Goal: Information Seeking & Learning: Learn about a topic

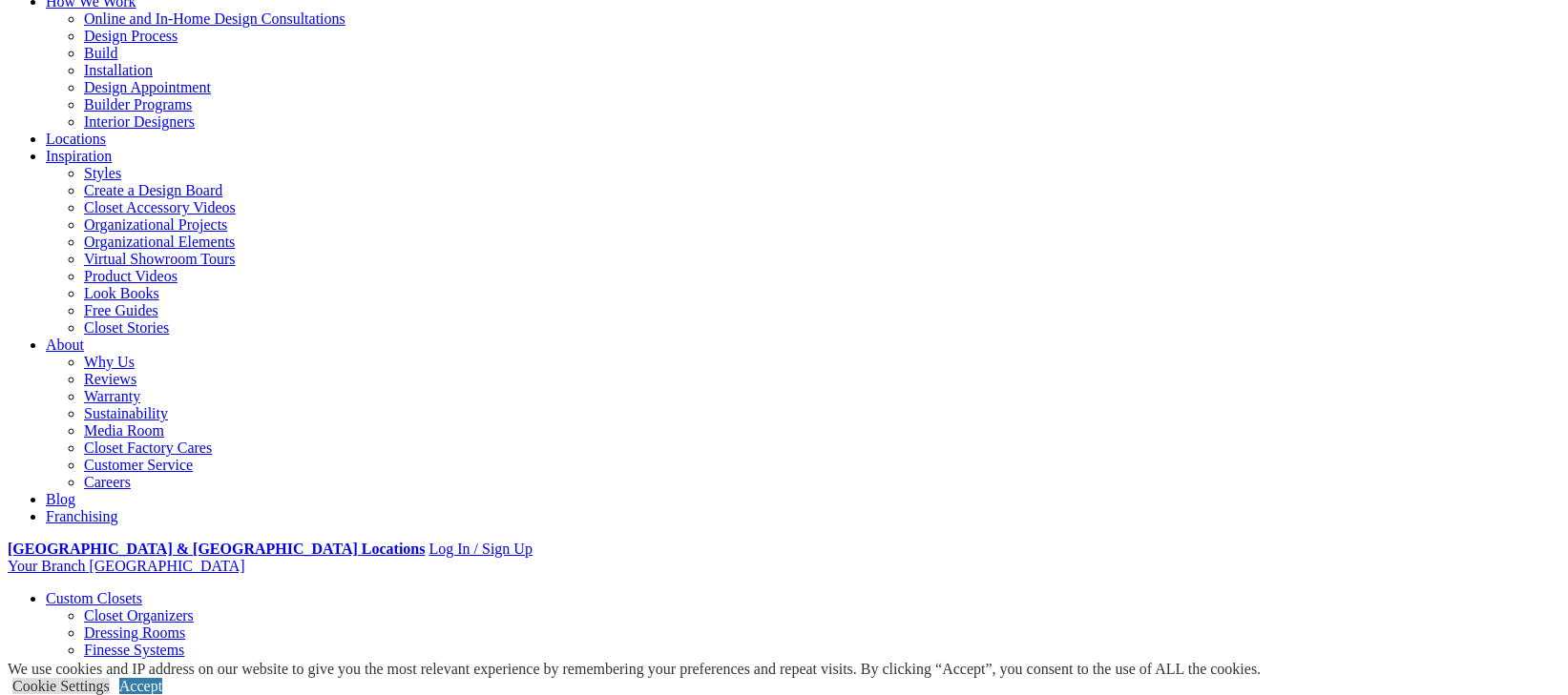
scroll to position [286, 0]
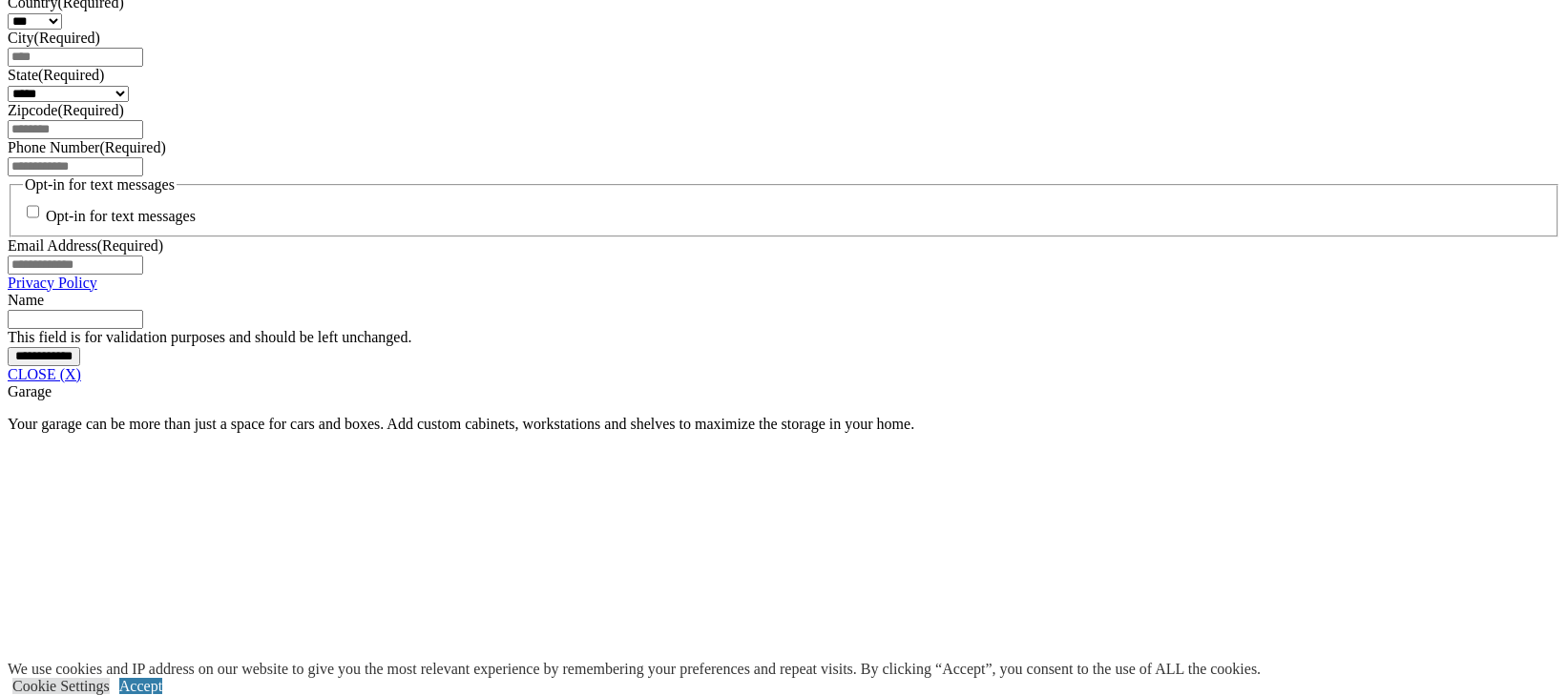
scroll to position [1396, 0]
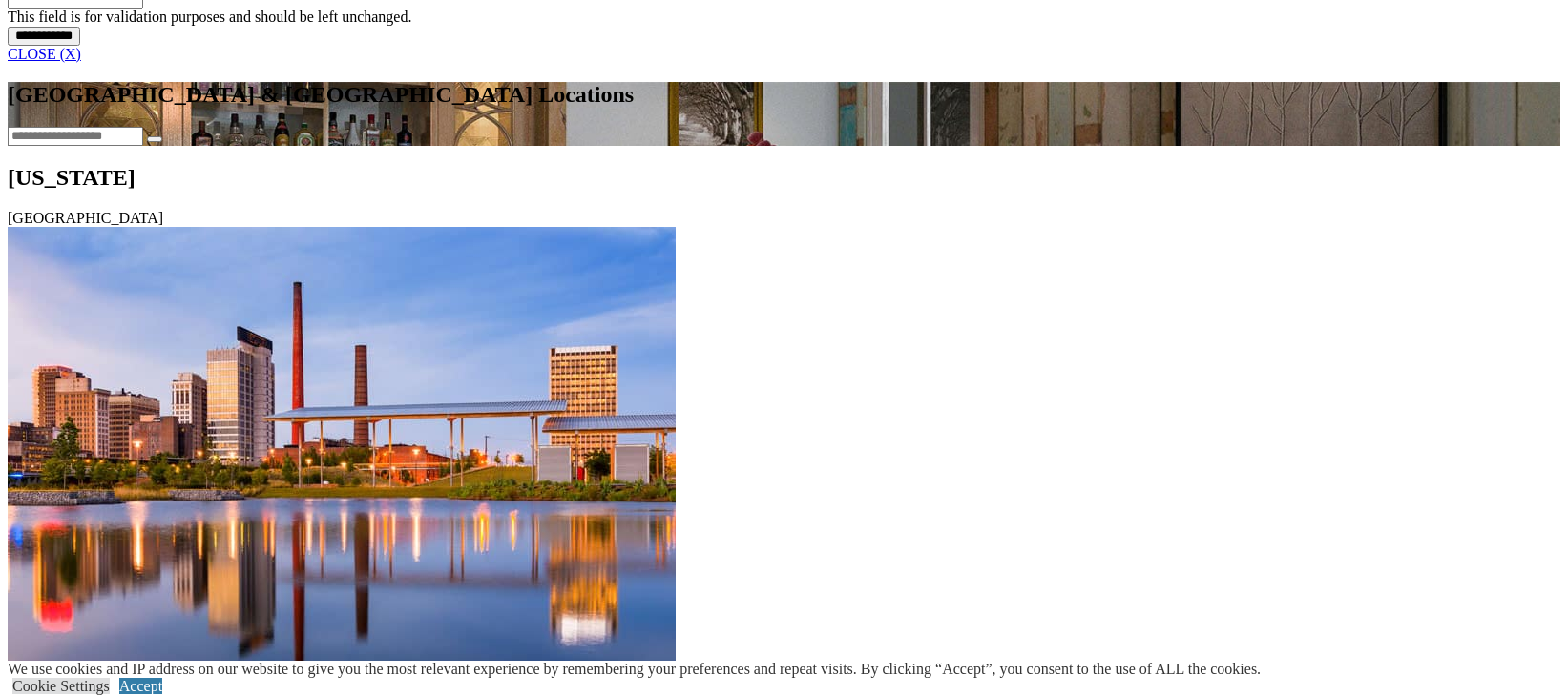
scroll to position [1716, 0]
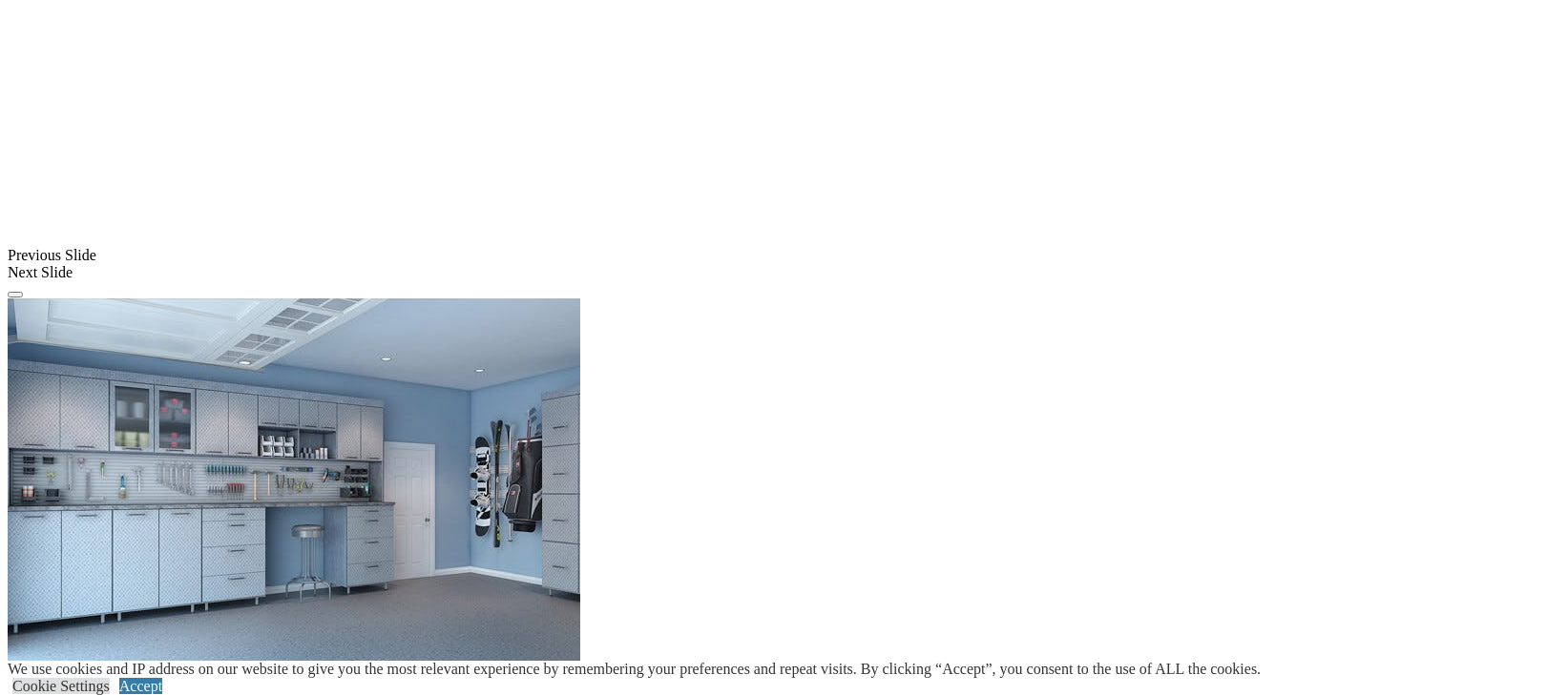
scroll to position [1396, 0]
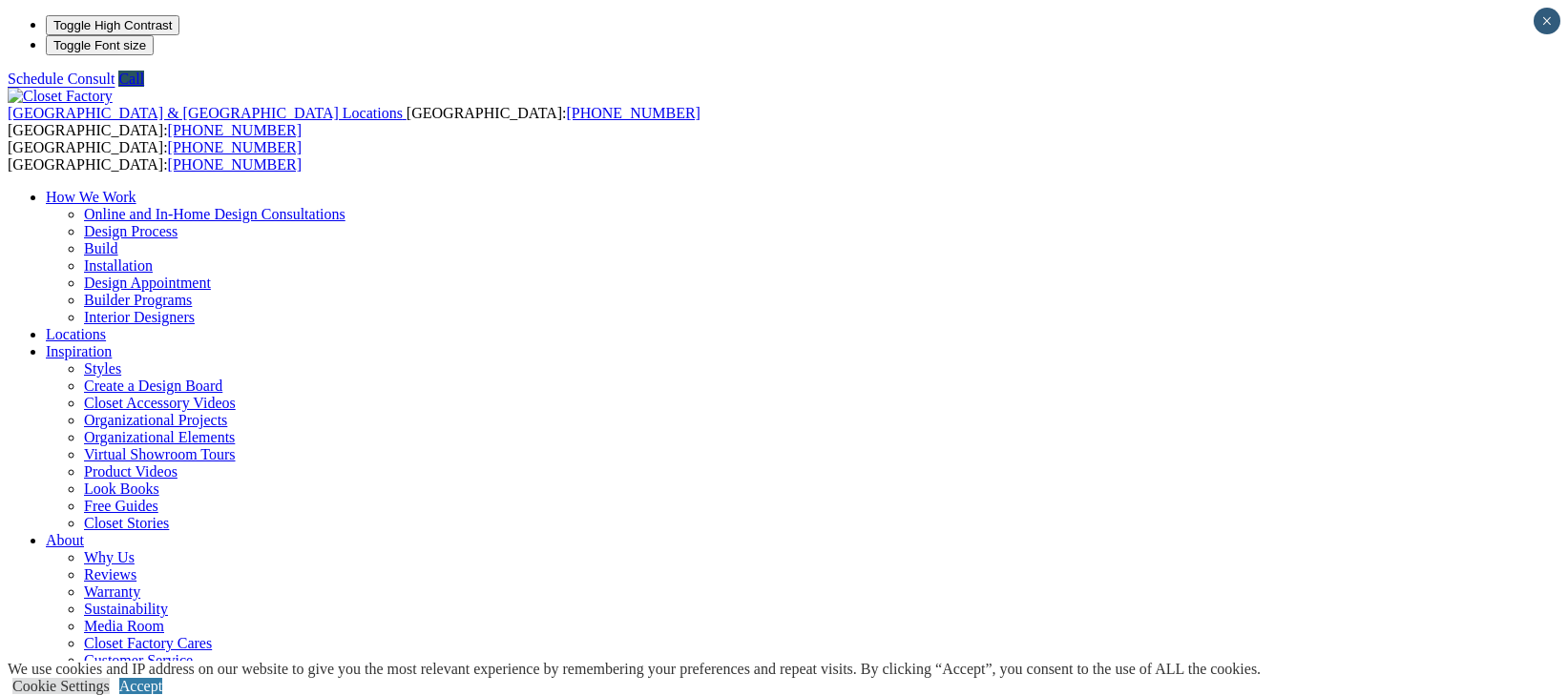
click at [164, 618] on link "Media Room" at bounding box center [124, 626] width 80 height 17
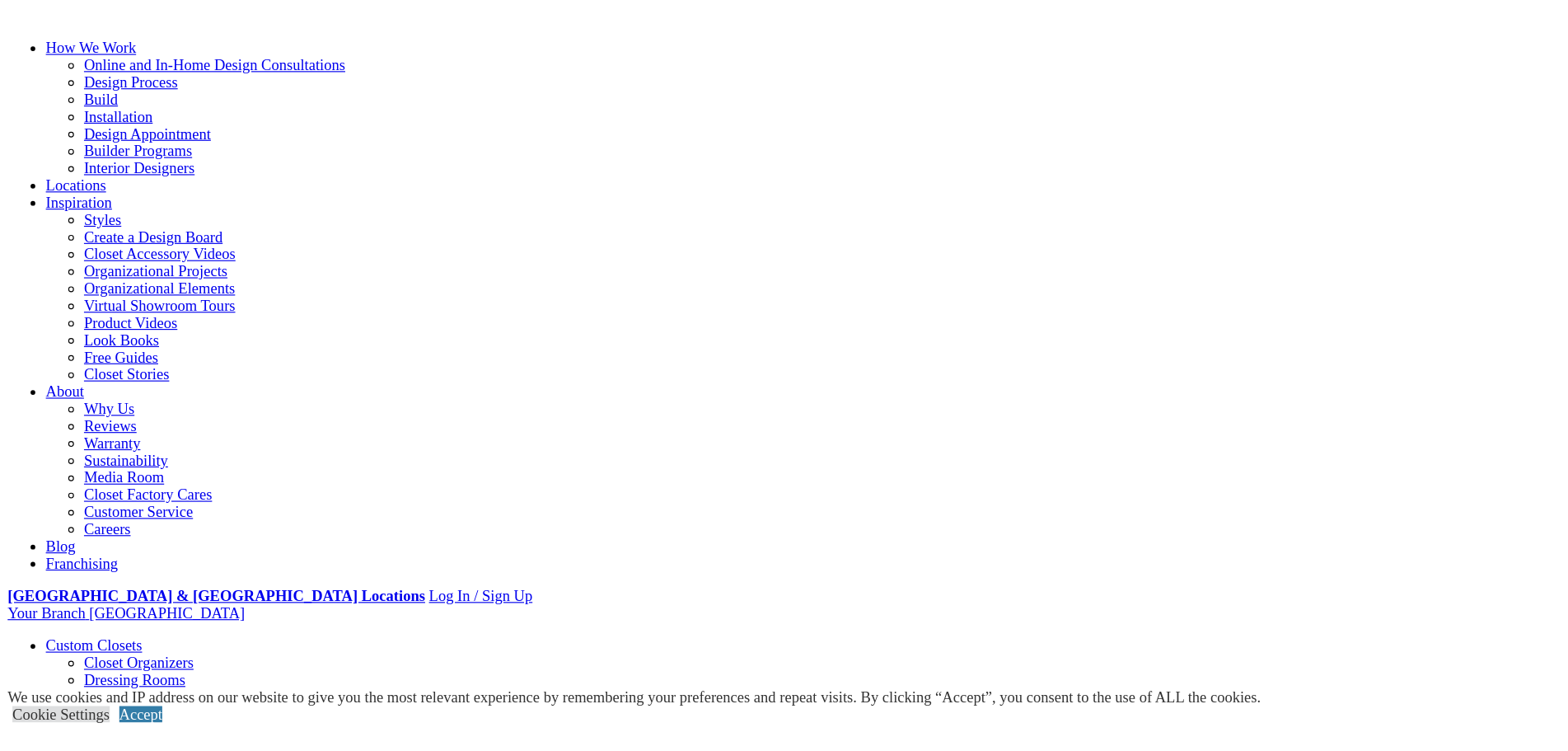
scroll to position [165, 0]
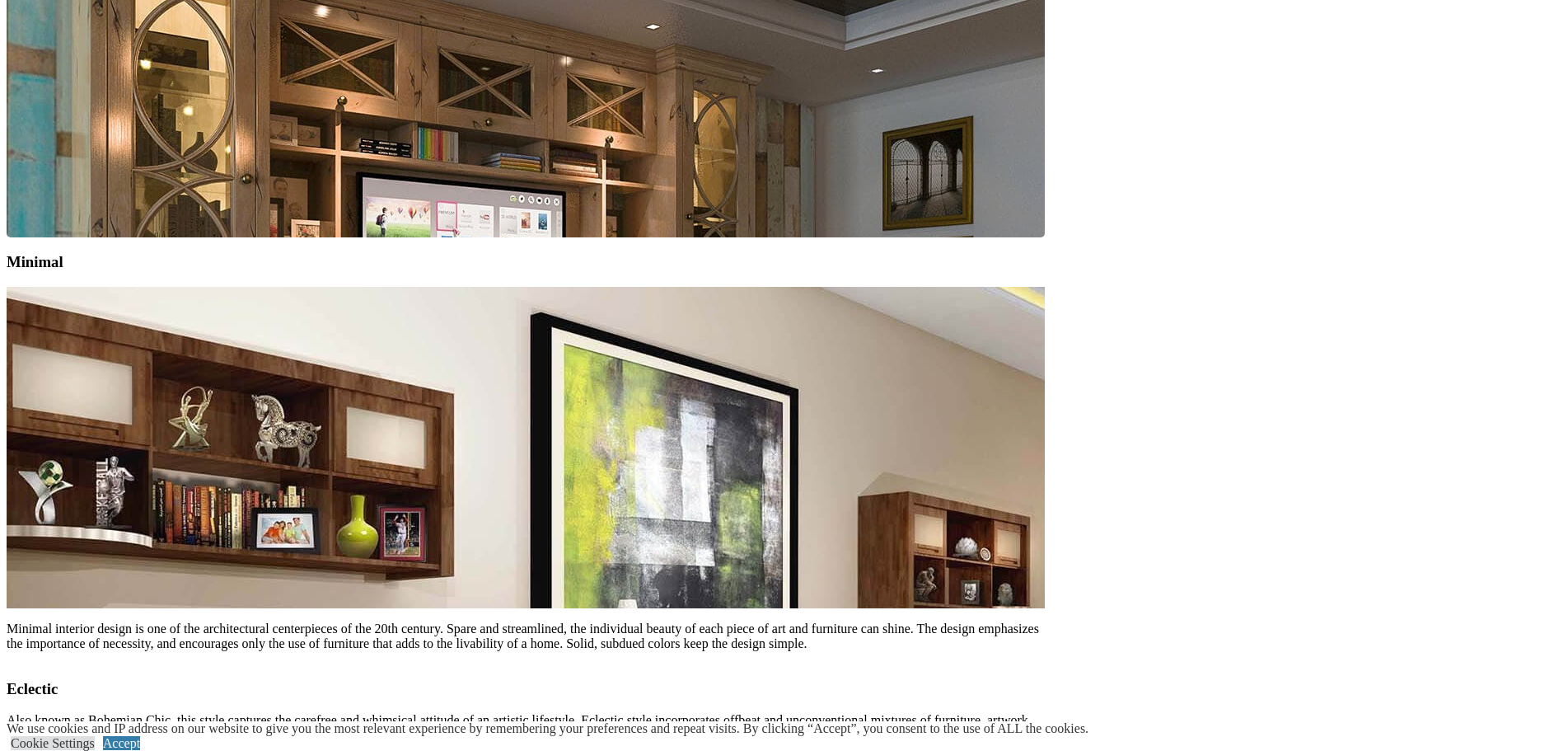
scroll to position [8075, 0]
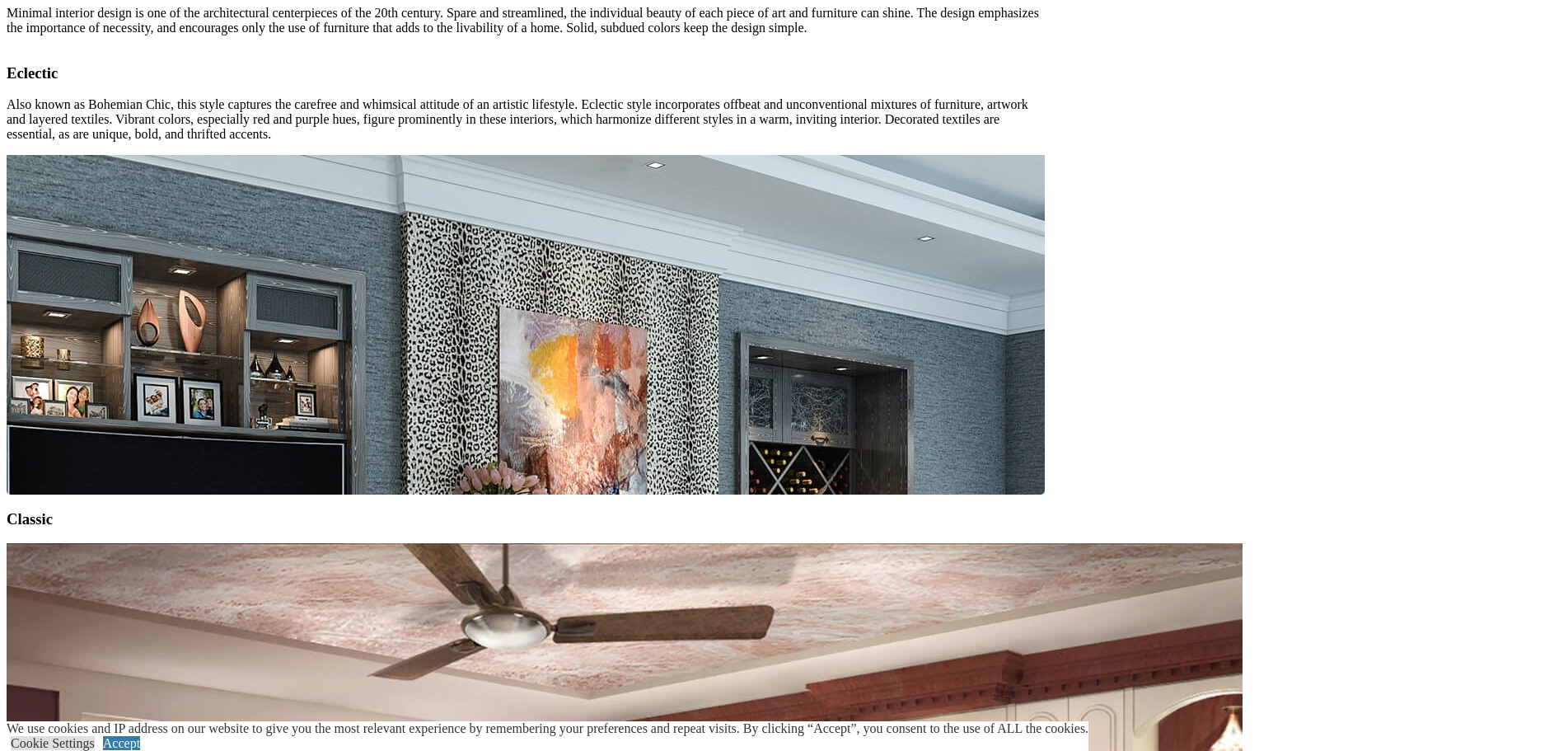
scroll to position [9064, 0]
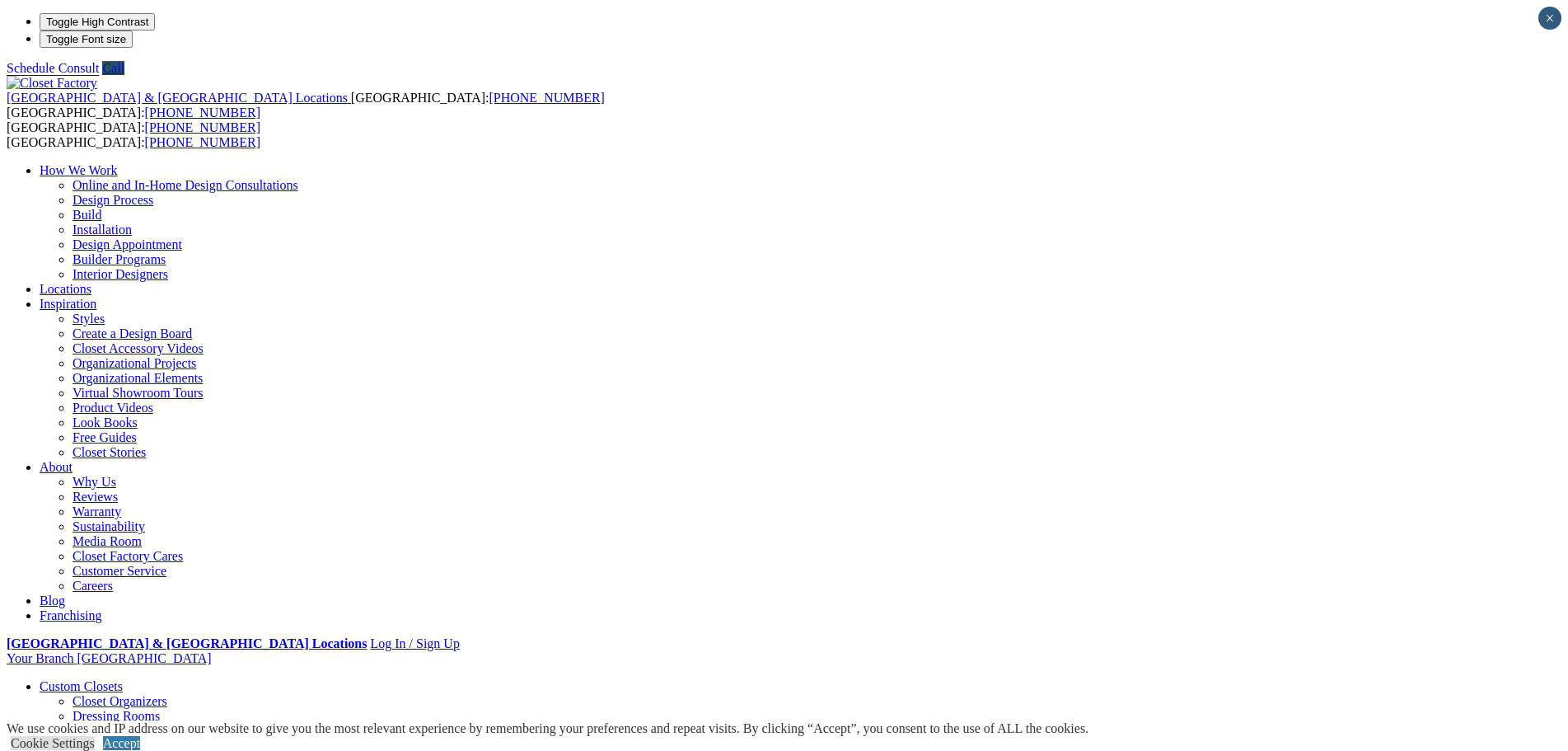
drag, startPoint x: 478, startPoint y: 413, endPoint x: 1139, endPoint y: 483, distance: 664.7
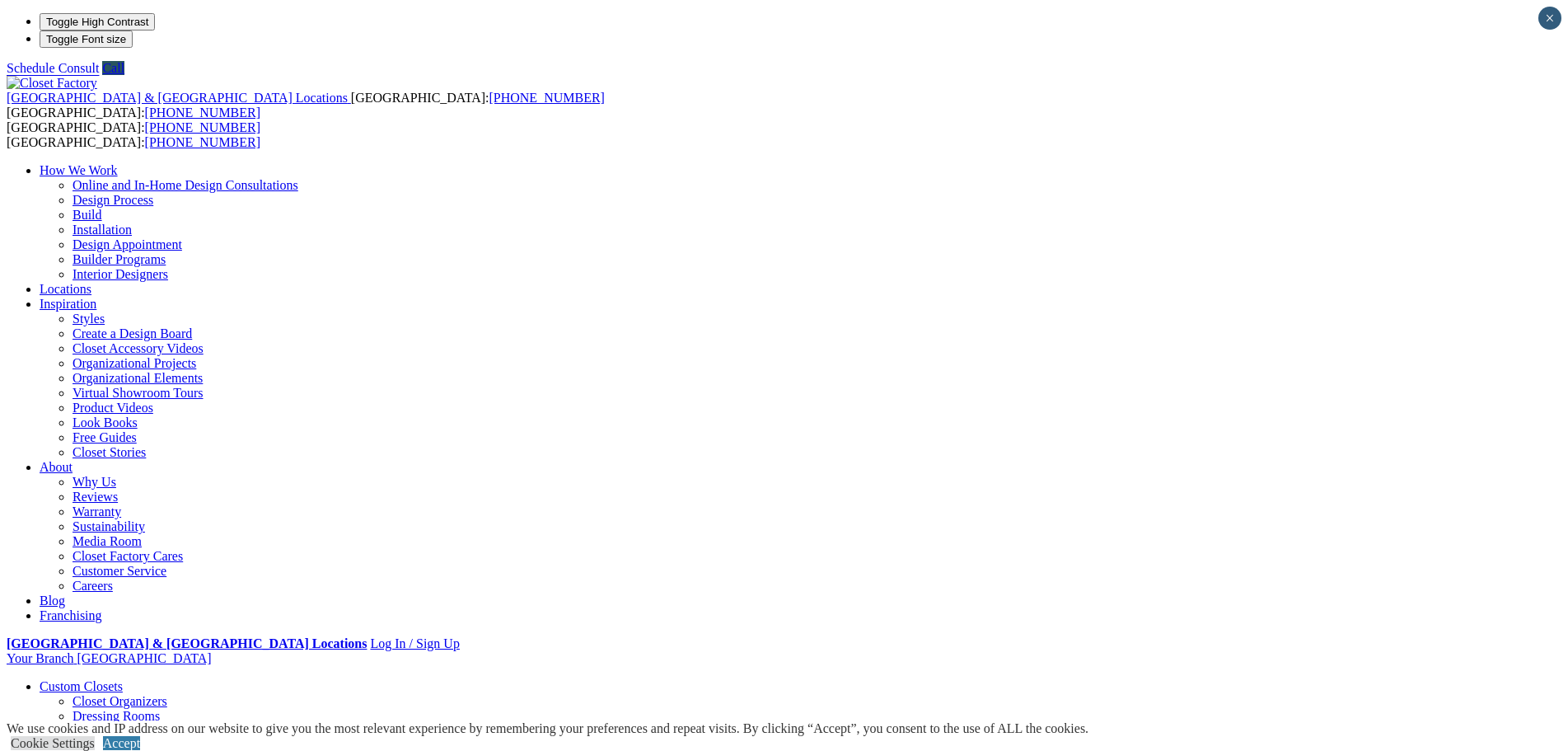
drag, startPoint x: 677, startPoint y: 389, endPoint x: 725, endPoint y: 412, distance: 53.2
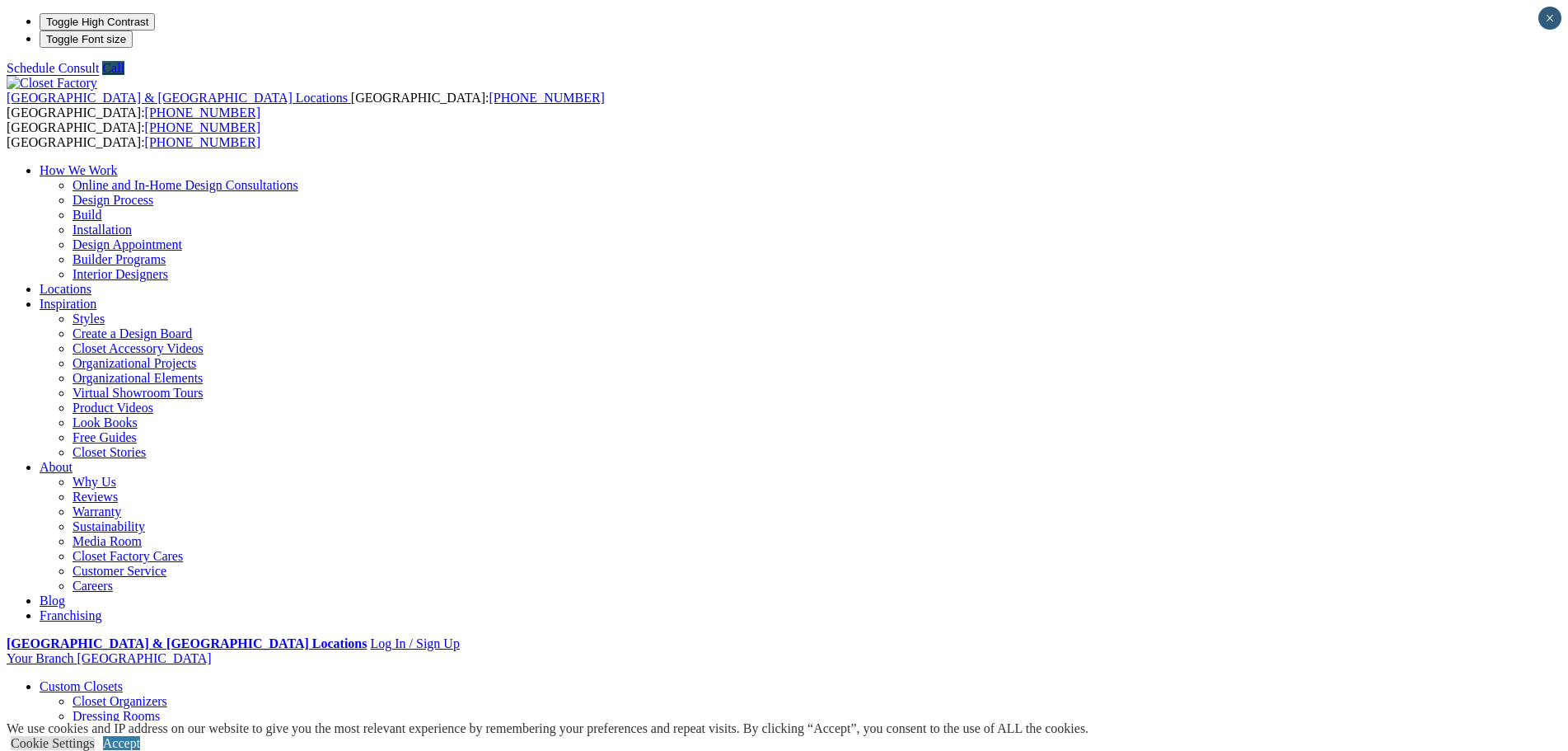
drag, startPoint x: 841, startPoint y: 430, endPoint x: 798, endPoint y: 428, distance: 43.0
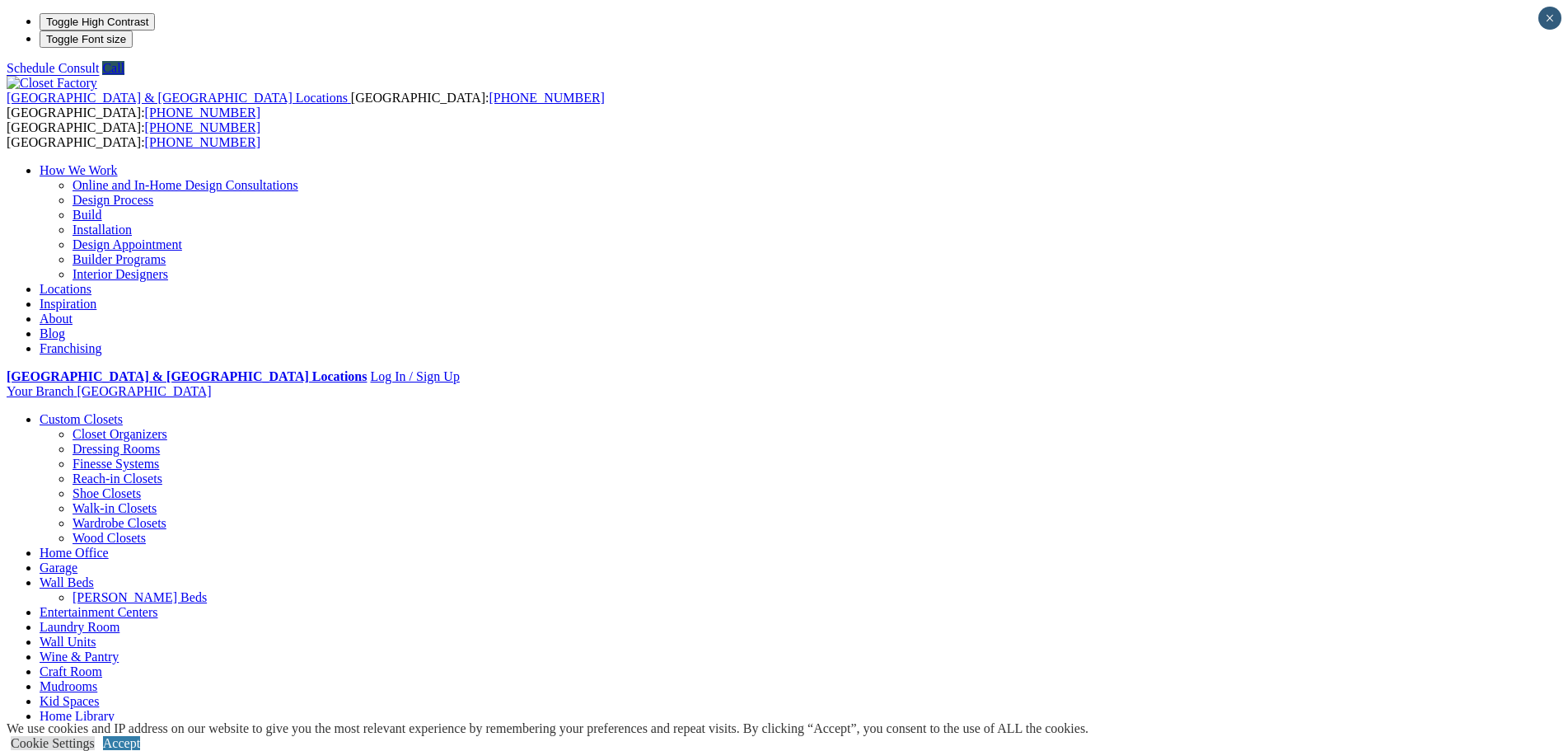
click at [109, 546] on link "Home Office" at bounding box center [74, 552] width 69 height 14
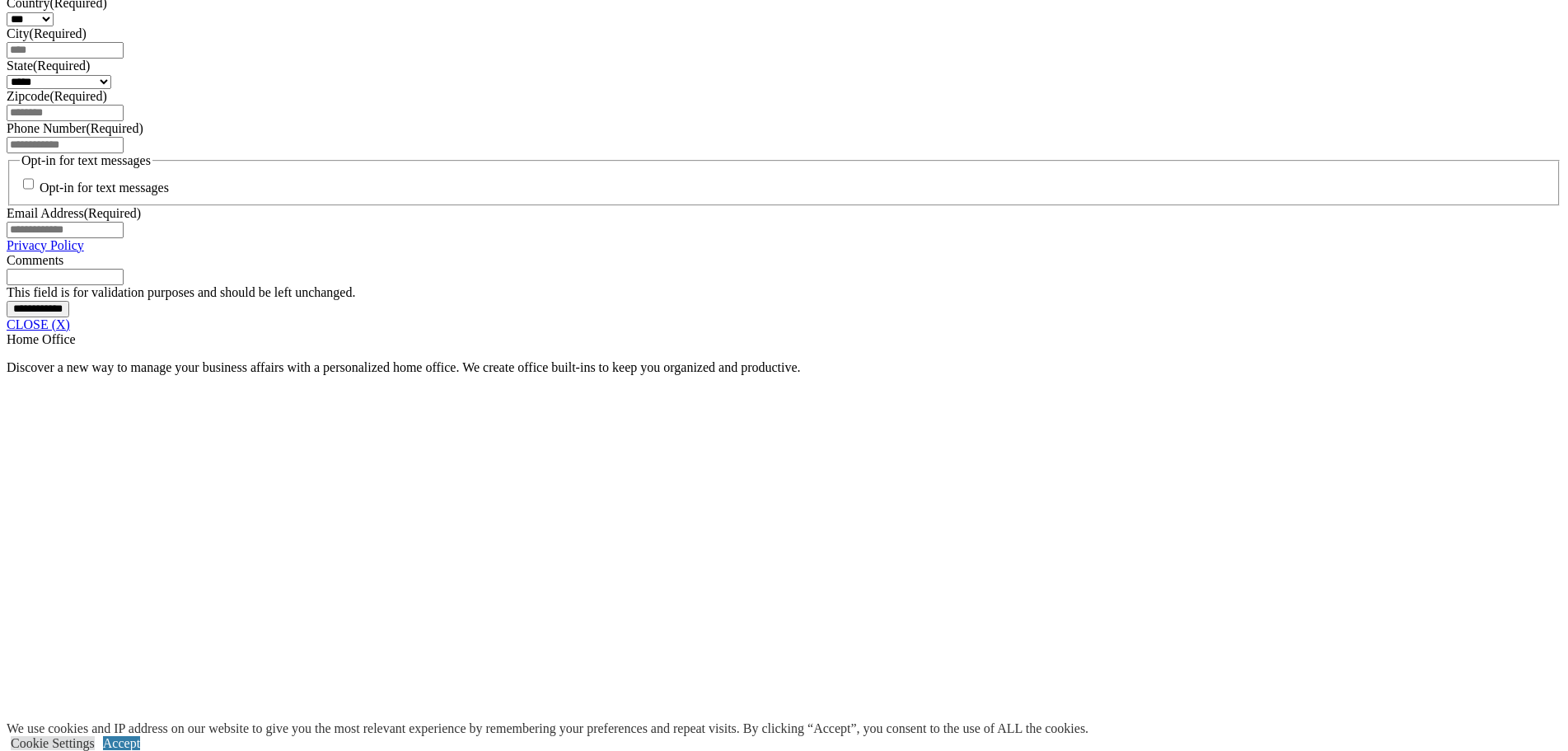
scroll to position [1276, 0]
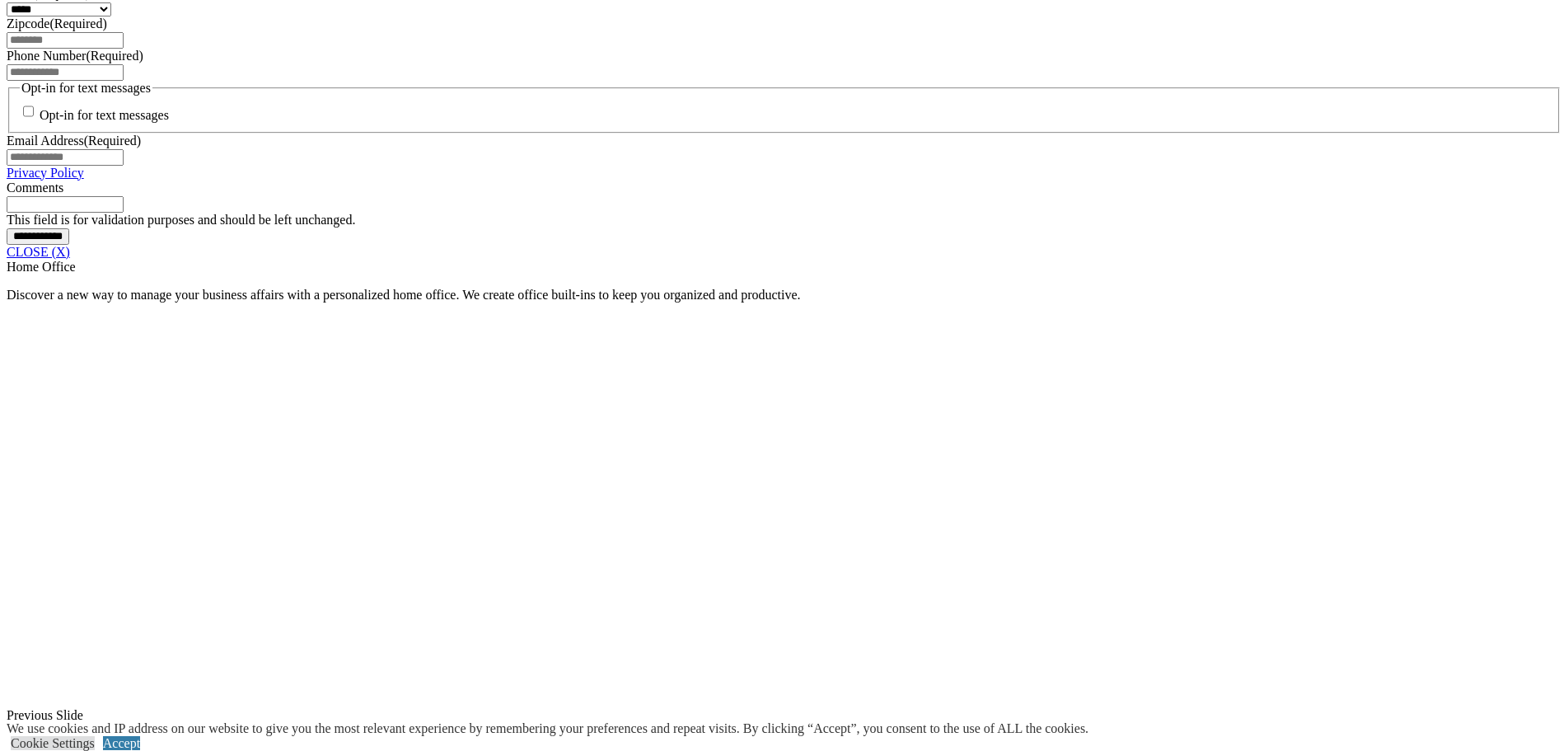
click at [0, 0] on span at bounding box center [0, 0] width 0 height 0
